Goal: Information Seeking & Learning: Learn about a topic

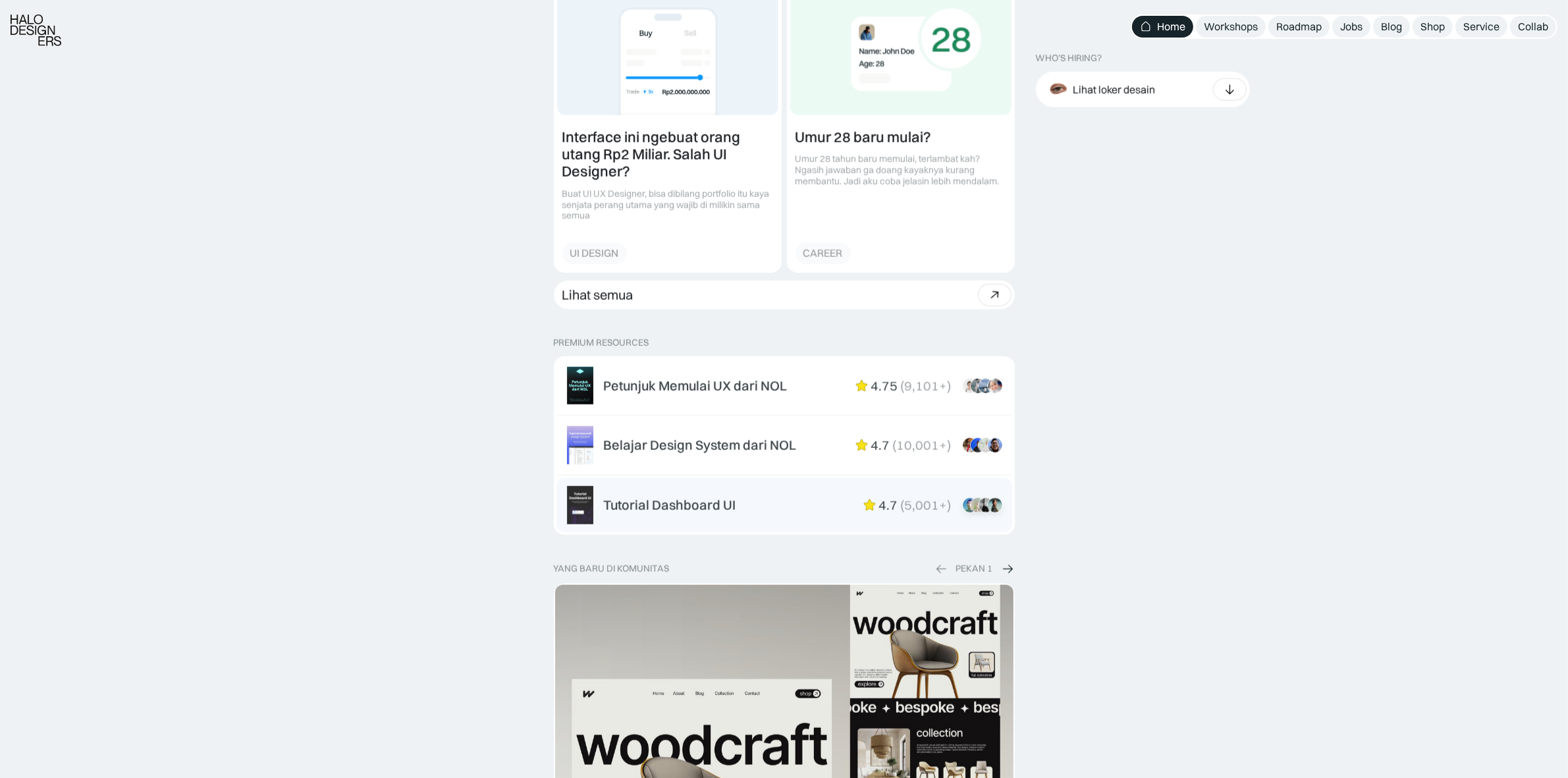
scroll to position [1812, 0]
click at [787, 499] on div "Tutorial Dashboard UI 4.7 ( 5,001+ ) “Dikasih step-by-step dan keterangan yang …" at bounding box center [803, 503] width 398 height 16
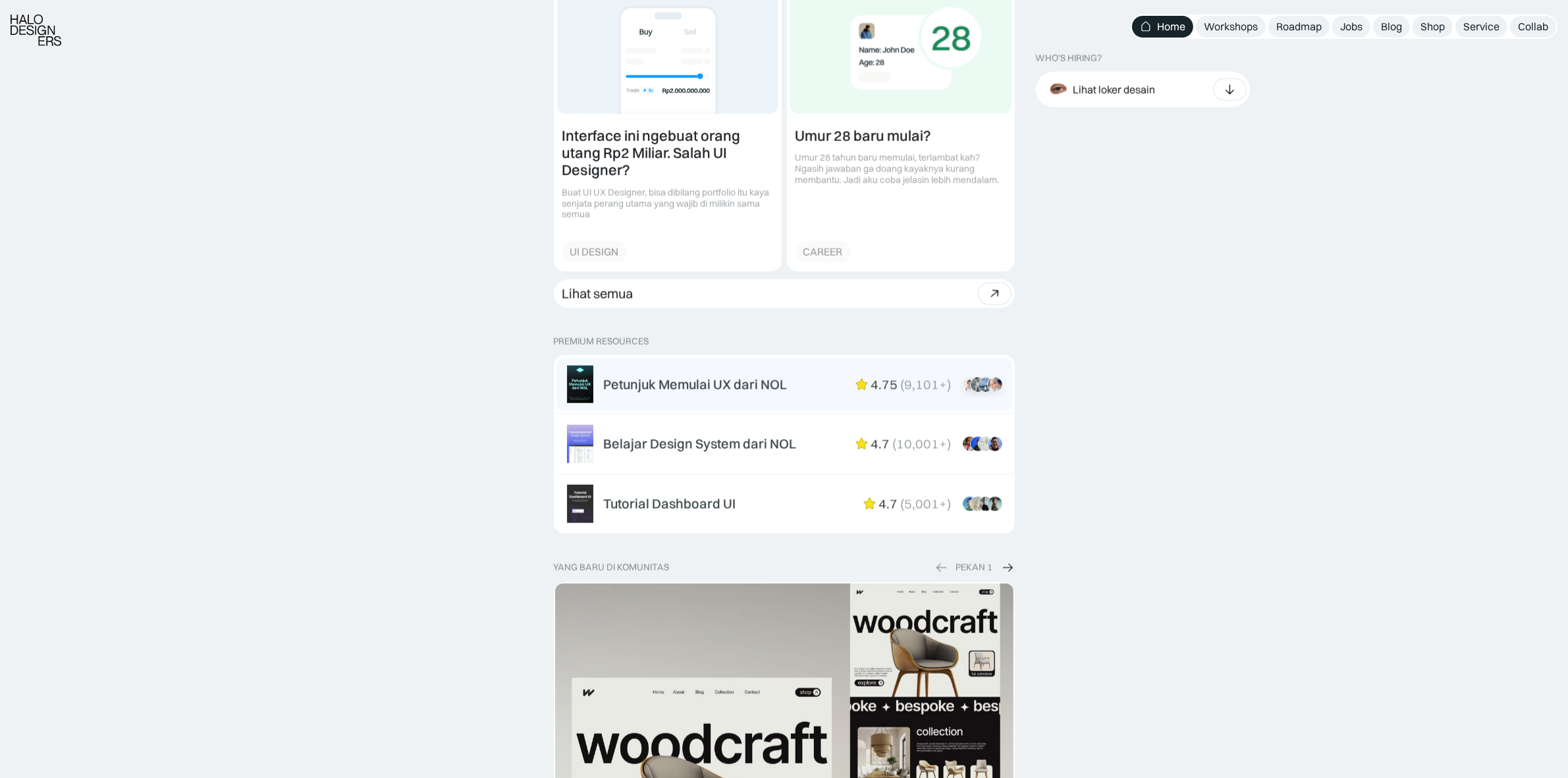
click at [817, 385] on div "Petunjuk Memulai UX dari NOL 4.75 ( 9,101+ ) “Overall mini book nya sudah lengk…" at bounding box center [803, 385] width 398 height 16
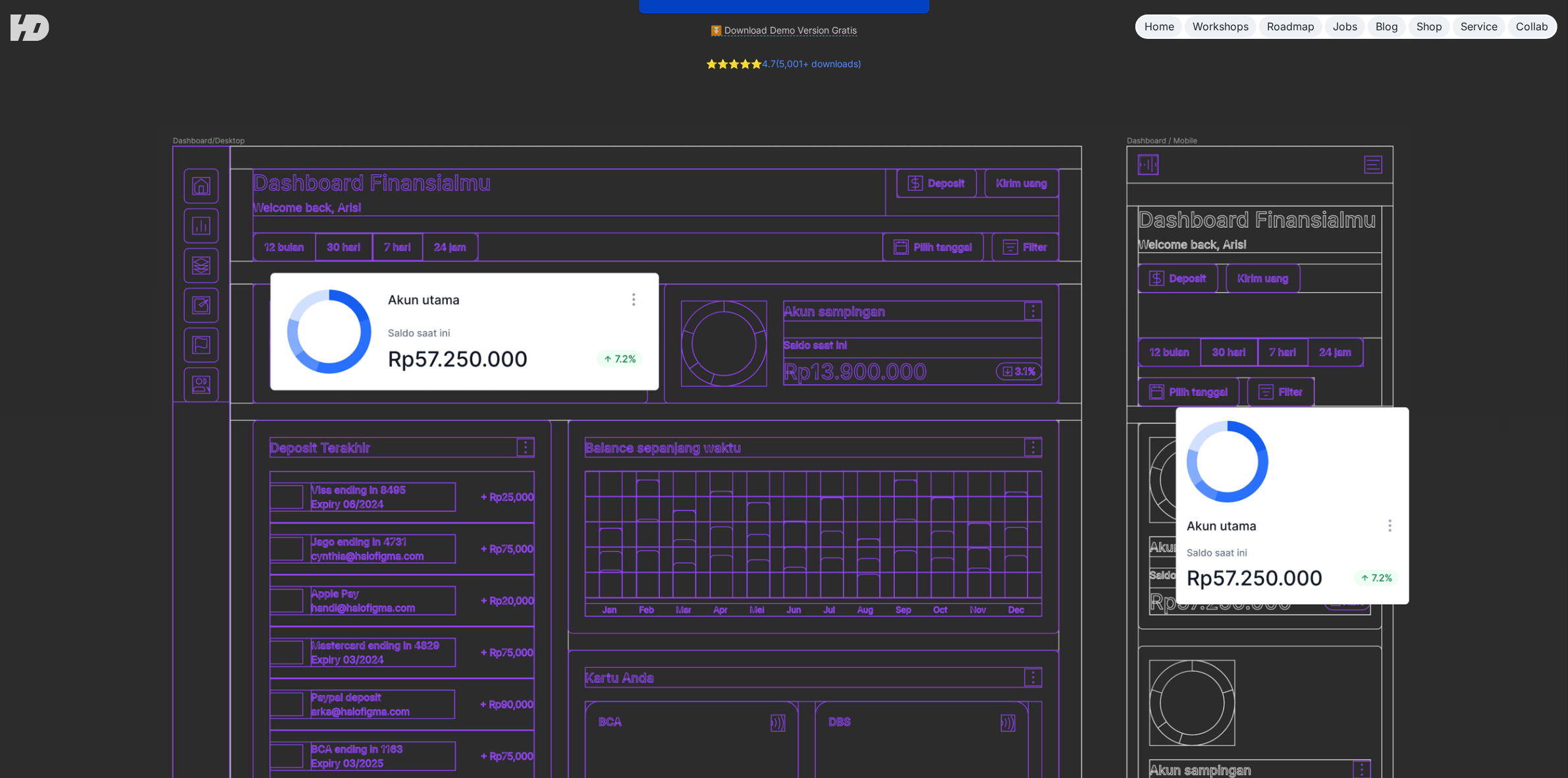
scroll to position [82, 0]
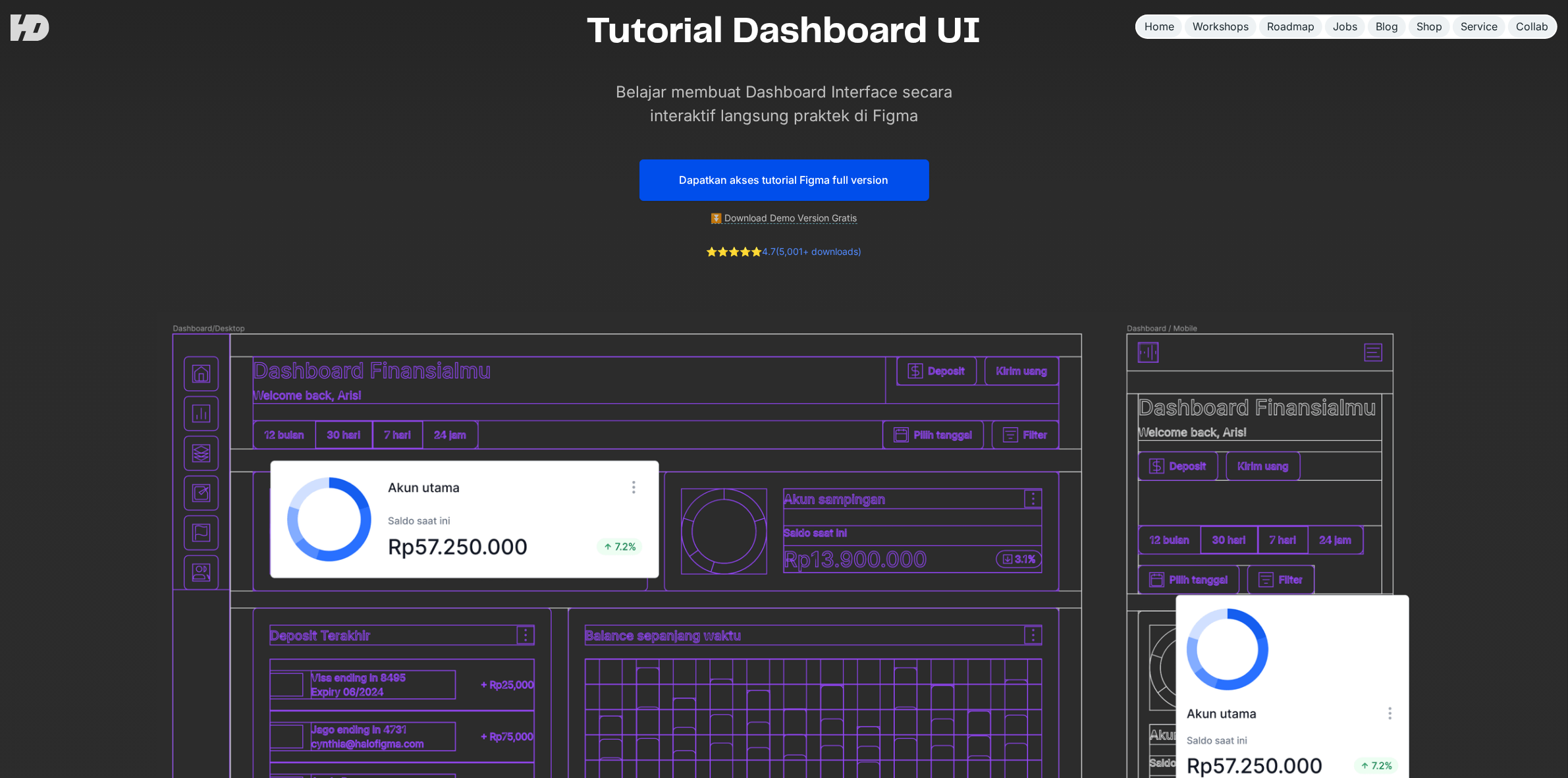
click at [895, 193] on link "Dapatkan akses tutorial Figma full version" at bounding box center [784, 180] width 290 height 41
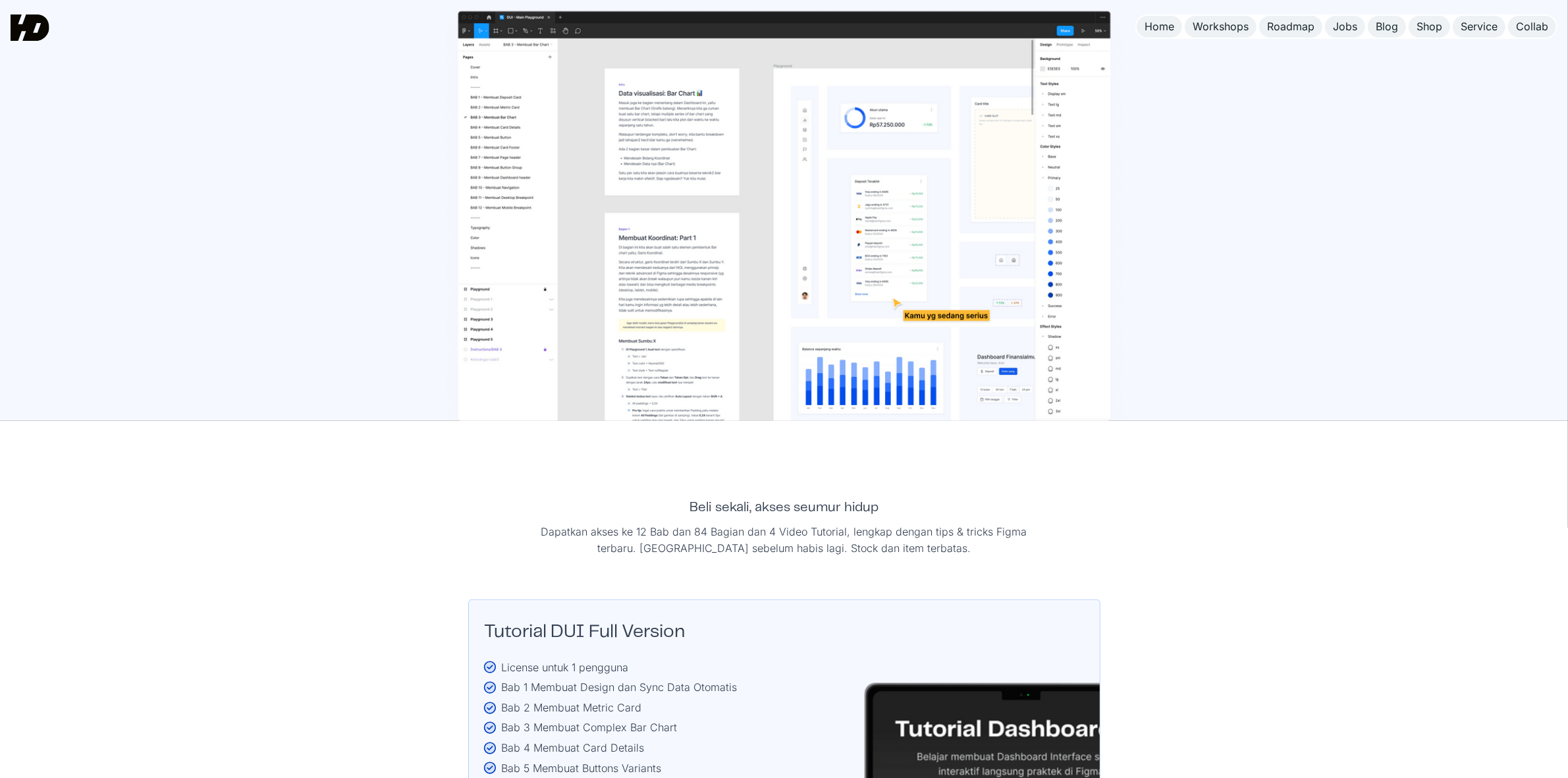
scroll to position [1960, 0]
